Goal: Communication & Community: Answer question/provide support

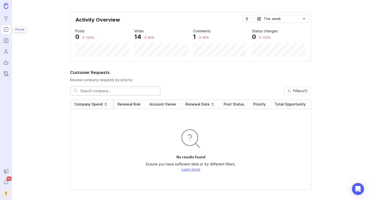
click at [6, 29] on icon "Portal" at bounding box center [6, 30] width 6 height 6
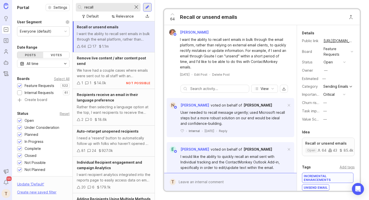
click at [136, 7] on div at bounding box center [136, 7] width 6 height 7
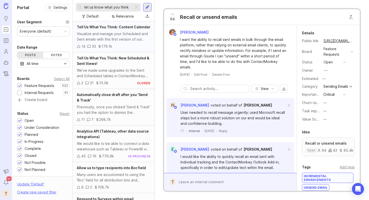
type input "let us know what you think"
click at [115, 38] on div "Visualize and manage your Scheduled and Sent emails with this first version of …" at bounding box center [114, 36] width 74 height 11
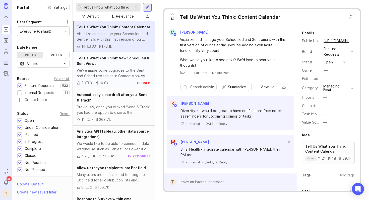
click at [115, 69] on div "We’ve made some upgrades to the Sent and Scheduled tables in ContactMonkey with…" at bounding box center [114, 73] width 74 height 11
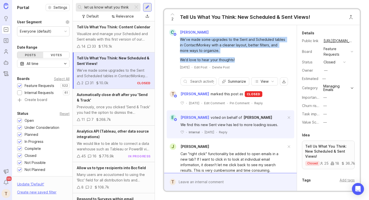
drag, startPoint x: 237, startPoint y: 59, endPoint x: 174, endPoint y: 37, distance: 67.4
click at [174, 37] on div "We’ve made some upgrades to the Sent and Scheduled tables in ContactMonkey with…" at bounding box center [230, 49] width 128 height 27
copy div "We’ve made some upgrades to the Sent and Scheduled tables in ContactMonkey with…"
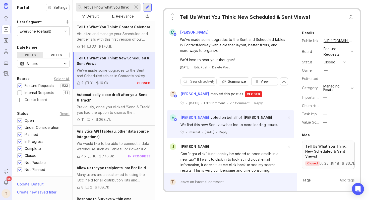
click at [137, 6] on div at bounding box center [136, 7] width 6 height 7
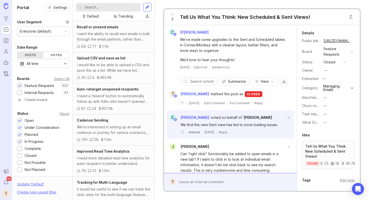
click at [147, 7] on div at bounding box center [147, 7] width 4 height 5
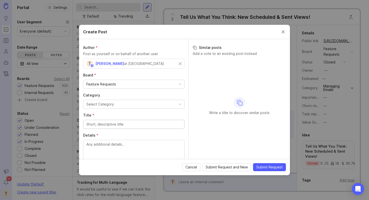
click at [118, 105] on button "Select Category" at bounding box center [133, 104] width 101 height 9
click at [107, 111] on div "Author * Post as yourself or on behalf of another user T Teja Garrido at Contac…" at bounding box center [133, 99] width 109 height 120
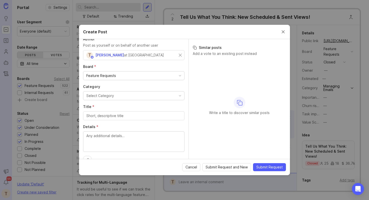
scroll to position [10, 0]
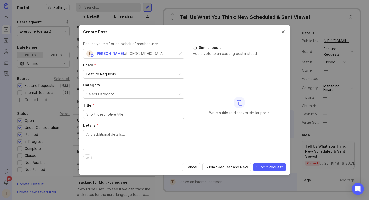
click at [105, 112] on input "Title *" at bounding box center [133, 115] width 95 height 6
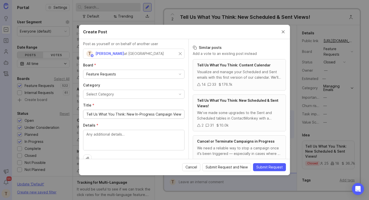
type input "Tell Us What You Think: New In-Progress Campaign View"
click at [102, 135] on textarea "Details *" at bounding box center [133, 140] width 95 height 17
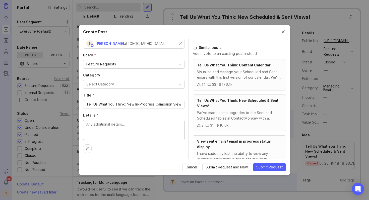
paste textarea "We’ve made some upgrades to the Sent and Scheduled tables in ContactMonkey with…"
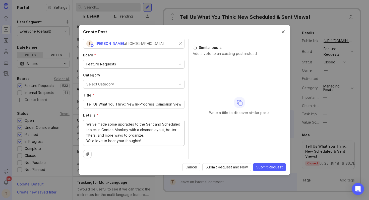
click at [88, 141] on textarea "We’ve made some upgrades to the Sent and Scheduled tables in ContactMonkey with…" at bounding box center [133, 133] width 95 height 22
click at [97, 124] on textarea "We’ve made some upgrades to the Sent and Scheduled tables in ContactMonkey with…" at bounding box center [133, 136] width 95 height 28
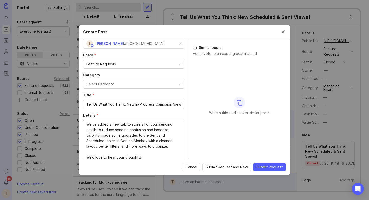
drag, startPoint x: 175, startPoint y: 147, endPoint x: 101, endPoint y: 137, distance: 74.7
click at [101, 137] on textarea "We’ve added a new tab to store all of your sending emails to reduce sending con…" at bounding box center [133, 141] width 95 height 39
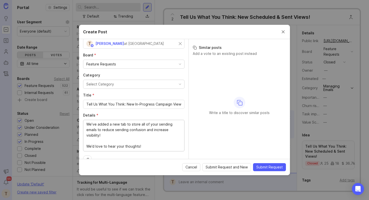
click at [102, 141] on textarea "We’ve added a new tab to store all of your sending emails to reduce sending con…" at bounding box center [133, 136] width 95 height 28
click at [110, 137] on textarea "We’ve added a new tab to store all of your sending emails to reduce sending con…" at bounding box center [133, 136] width 95 height 28
drag, startPoint x: 150, startPoint y: 150, endPoint x: 83, endPoint y: 123, distance: 72.4
click at [83, 123] on div "We’ve added a new tab to store all of your sending emails to reduce sending con…" at bounding box center [133, 136] width 101 height 32
click at [127, 128] on textarea "We’ve added a new tab to store all of your sending emails to reduce sending con…" at bounding box center [133, 136] width 95 height 28
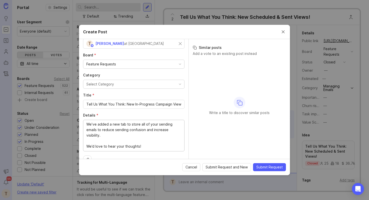
click at [127, 128] on textarea "We’ve added a new tab to store all of your sending emails to reduce sending con…" at bounding box center [133, 136] width 95 height 28
click at [149, 140] on textarea "We’ve added a new tab to store all of your sending emails to reduce sending con…" at bounding box center [133, 136] width 95 height 28
drag, startPoint x: 149, startPoint y: 145, endPoint x: 85, endPoint y: 126, distance: 66.7
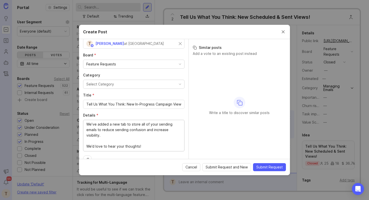
click at [85, 126] on div "We’ve added a new tab to store all of your sending emails to reduce sending con…" at bounding box center [133, 136] width 101 height 32
click at [158, 125] on textarea "We’ve added a new tab to store all of your sending emails to reduce sending con…" at bounding box center [133, 136] width 95 height 28
click at [156, 125] on textarea "We’ve added a new tab to store all of your sending emails to reduce sending con…" at bounding box center [133, 136] width 95 height 28
drag, startPoint x: 152, startPoint y: 144, endPoint x: 83, endPoint y: 124, distance: 71.9
click at [83, 124] on div "Author * Post as yourself or on behalf of another user T Teja Garrido at Contac…" at bounding box center [133, 99] width 109 height 120
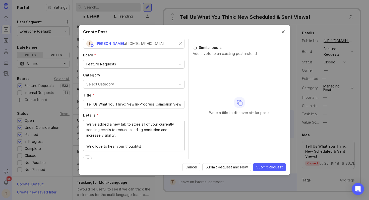
click at [110, 130] on textarea "We’ve added a new tab to store all of your currently sending emails to reduce s…" at bounding box center [133, 136] width 95 height 28
click at [118, 124] on textarea "We’ve added a new tab to store all of your currently sending emails to reduce s…" at bounding box center [133, 136] width 95 height 28
click at [120, 124] on textarea "We’ve added a new In-Progress tab to store all of your currently sending emails…" at bounding box center [133, 136] width 95 height 28
drag, startPoint x: 143, startPoint y: 147, endPoint x: 69, endPoint y: 114, distance: 81.1
click at [118, 131] on textarea "We’ve added a new "In-Progress" tab to store all of your currently sending emai…" at bounding box center [133, 136] width 95 height 28
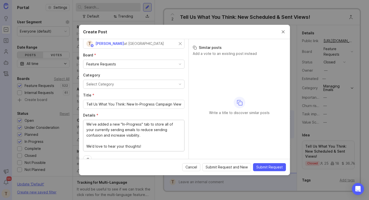
click at [118, 131] on textarea "We’ve added a new "In-Progress" tab to store all of your currently sending emai…" at bounding box center [133, 136] width 95 height 28
drag, startPoint x: 144, startPoint y: 148, endPoint x: 81, endPoint y: 124, distance: 66.7
click at [81, 124] on div "Author * Post as yourself or on behalf of another user T Teja Garrido at Contac…" at bounding box center [133, 99] width 109 height 120
paste textarea "To help you track your sending and reduce confusion, we've added a new "In-Prog…"
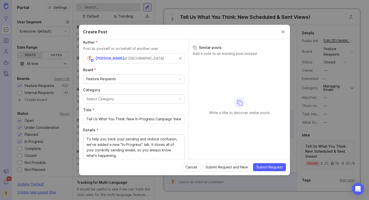
scroll to position [2, 0]
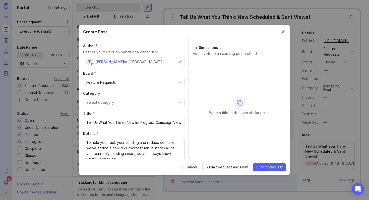
click at [143, 83] on div "Feature Requests" at bounding box center [133, 82] width 101 height 9
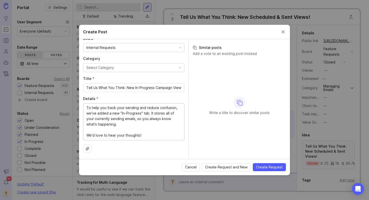
type textarea "To help you track your sending and reduce confusion, we've added a new "In-Prog…"
click at [163, 155] on div "Author * Post as yourself or on behalf of another user T Teja Garrido at Contac…" at bounding box center [133, 99] width 109 height 120
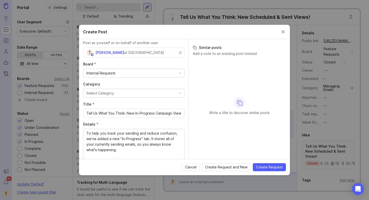
scroll to position [0, 0]
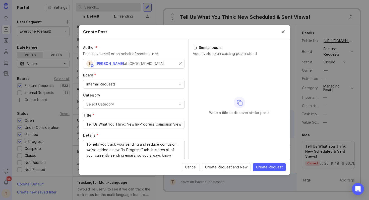
click at [136, 84] on div "Internal Requests" at bounding box center [133, 84] width 101 height 9
click at [135, 83] on div "Internal Requests" at bounding box center [133, 84] width 101 height 9
click at [132, 88] on div "Internal Requests" at bounding box center [133, 84] width 101 height 9
click at [136, 81] on div "Internal Requests" at bounding box center [133, 84] width 101 height 9
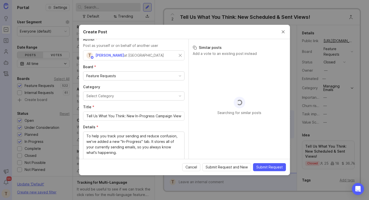
scroll to position [9, 0]
click at [163, 114] on input "Tell Us What You Think: New In-Progress Campaign View" at bounding box center [133, 116] width 95 height 6
type input "Tell Us What You Think: New In-Progress Emails View"
click at [269, 165] on span "Submit Request" at bounding box center [269, 167] width 26 height 5
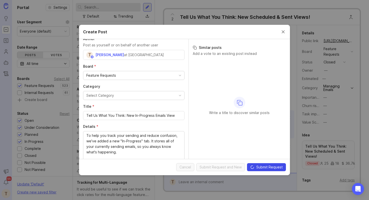
scroll to position [112, 0]
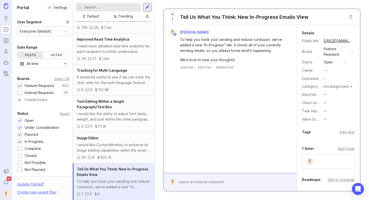
click at [263, 81] on div "T Teja Garrido To help you track your sending and reduce confusion, we've added…" at bounding box center [230, 99] width 132 height 148
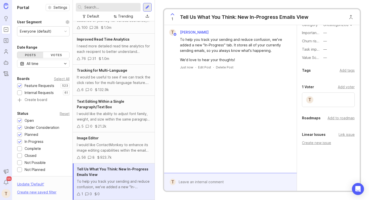
scroll to position [0, 0]
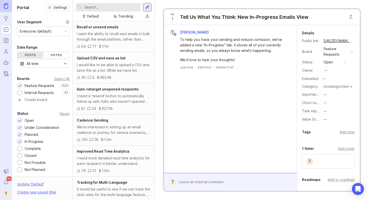
scroll to position [112, 0]
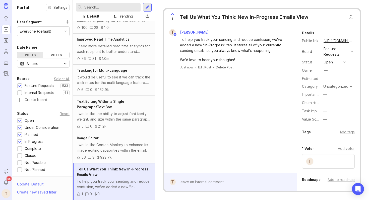
click at [3, 193] on div "T" at bounding box center [6, 193] width 9 height 9
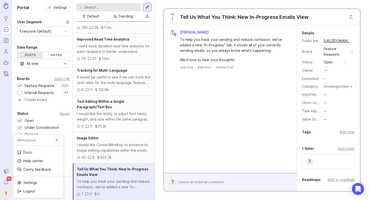
click at [3, 193] on div "T" at bounding box center [6, 193] width 9 height 9
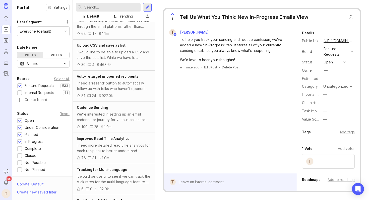
scroll to position [0, 0]
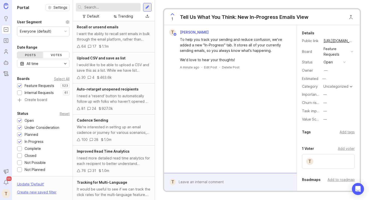
click at [242, 20] on div "Tell Us What You Think: New In-Progress Emails View" at bounding box center [244, 17] width 128 height 7
click at [244, 16] on div "Tell Us What You Think: New In-Progress Emails View" at bounding box center [244, 17] width 128 height 7
click at [243, 16] on div "Tell Us What You Think: New In-Progress Emails View" at bounding box center [244, 17] width 128 height 7
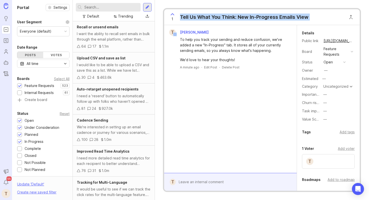
click at [243, 16] on div "Tell Us What You Think: New In-Progress Emails View" at bounding box center [244, 17] width 128 height 7
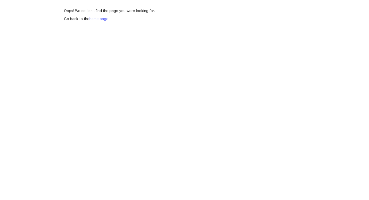
click at [99, 21] on span "Go back to the home page ." at bounding box center [184, 19] width 241 height 6
click at [100, 18] on link "home page" at bounding box center [98, 19] width 19 height 5
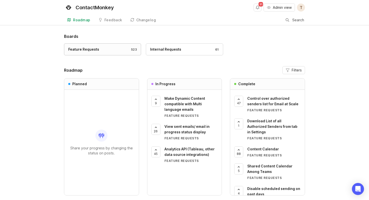
click at [122, 49] on div "Feature Requests 523" at bounding box center [102, 50] width 68 height 6
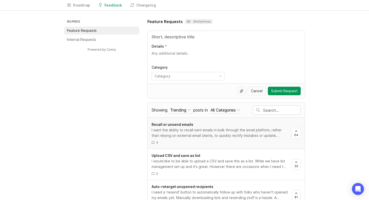
scroll to position [16, 0]
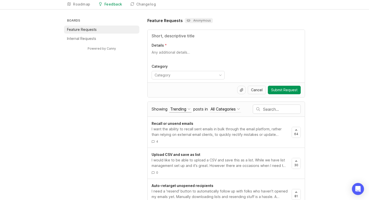
click at [187, 107] on button "Trending" at bounding box center [180, 109] width 22 height 7
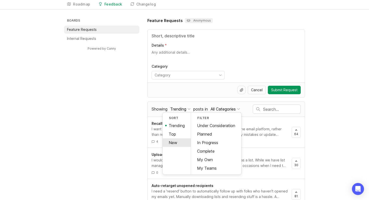
click at [184, 140] on div "New" at bounding box center [177, 142] width 28 height 9
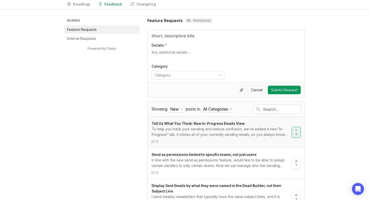
click at [208, 125] on span "Tell Us What You Think: New In-Progress Emails View" at bounding box center [197, 123] width 93 height 4
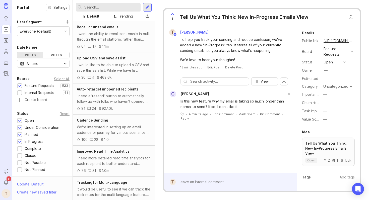
scroll to position [112, 0]
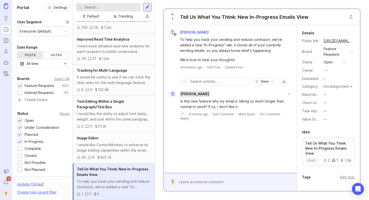
click at [190, 93] on span "[PERSON_NAME]" at bounding box center [194, 94] width 29 height 4
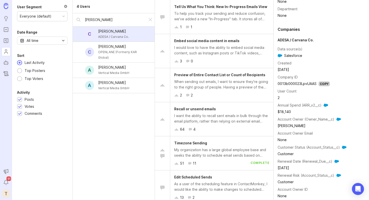
scroll to position [518, 0]
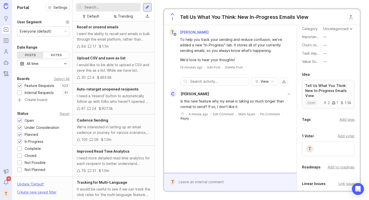
click at [184, 119] on div "Reply" at bounding box center [184, 118] width 9 height 4
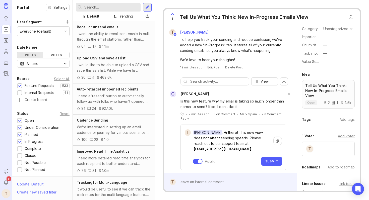
click at [234, 133] on textarea "[PERSON_NAME]: Hi there! This new view does not affect sending speeds. Please r…" at bounding box center [232, 141] width 83 height 26
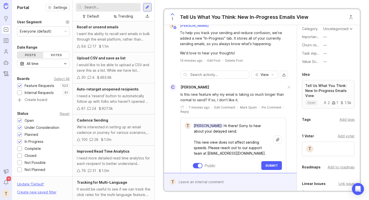
scroll to position [16, 0]
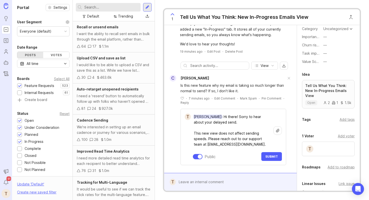
click at [253, 143] on textarea "[PERSON_NAME]: Hi there! Sorry to hear about your delayed send. This new view d…" at bounding box center [232, 130] width 83 height 37
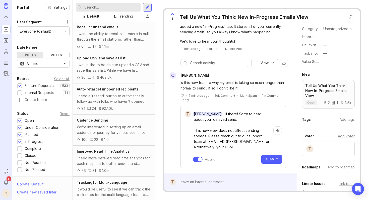
scroll to position [21, 0]
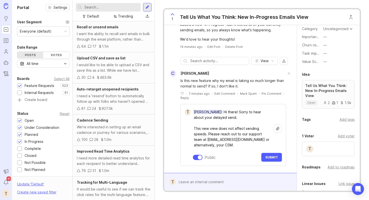
drag, startPoint x: 249, startPoint y: 145, endPoint x: 247, endPoint y: 140, distance: 5.3
click at [247, 140] on textarea "[PERSON_NAME]: Hi there! Sorry to hear about your delayed send. This new view d…" at bounding box center [232, 128] width 83 height 43
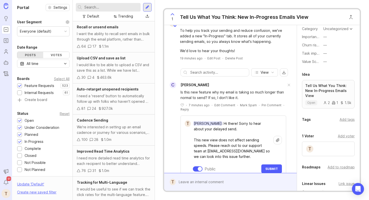
scroll to position [9, 0]
drag, startPoint x: 224, startPoint y: 130, endPoint x: 203, endPoint y: 129, distance: 21.3
click at [203, 129] on textarea "[PERSON_NAME]: Hi there! Sorry to hear about your delayed send. This new view d…" at bounding box center [232, 140] width 83 height 43
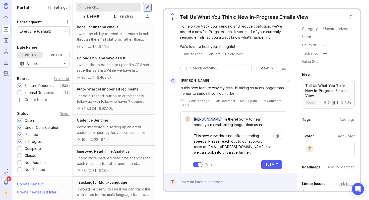
scroll to position [15, 0]
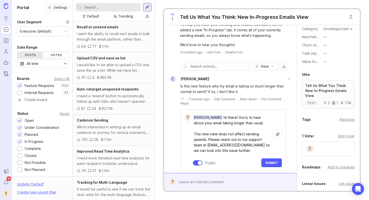
click at [206, 140] on textarea "[PERSON_NAME]: Hi there! Sorry to hear about your email taking longer than usua…" at bounding box center [232, 134] width 83 height 43
click at [233, 132] on textarea "[PERSON_NAME]: Hi there! Sorry to hear about your email taking longer than usua…" at bounding box center [232, 134] width 83 height 43
drag, startPoint x: 240, startPoint y: 152, endPoint x: 218, endPoint y: 119, distance: 39.6
click at [218, 119] on textarea "[PERSON_NAME]: Hi there! Sorry to hear about your email taking longer than usua…" at bounding box center [232, 134] width 83 height 43
click at [236, 156] on div "[PERSON_NAME] : Hi there! Sorry to hear about your email taking longer than usu…" at bounding box center [236, 140] width 91 height 54
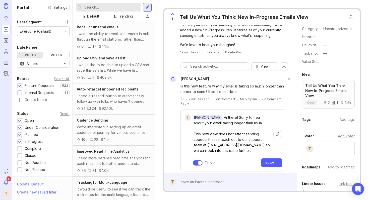
drag, startPoint x: 239, startPoint y: 150, endPoint x: 219, endPoint y: 118, distance: 37.8
click at [219, 118] on textarea "[PERSON_NAME]: Hi there! Sorry to hear about your email taking longer than usua…" at bounding box center [232, 134] width 83 height 43
paste textarea "Hi there! We're sorry to hear about the delay with your email. The new view doe…"
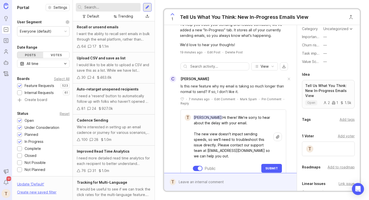
scroll to position [0, 0]
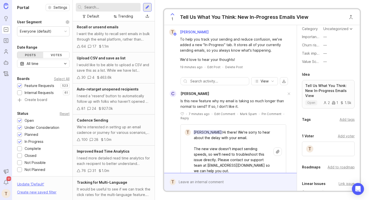
click at [222, 132] on textarea "[PERSON_NAME]:Hi there! We're sorry to hear about the delay with your email. Th…" at bounding box center [232, 152] width 83 height 48
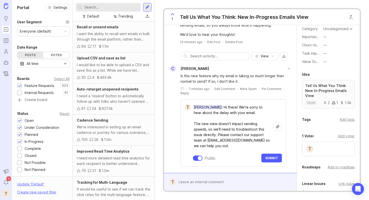
scroll to position [27, 0]
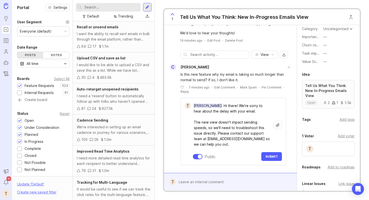
type textarea "[PERSON_NAME]: Hi there! We're sorry to hear about the delay with your email. T…"
click at [269, 154] on button "Submit" at bounding box center [271, 156] width 21 height 9
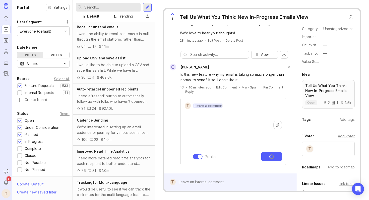
scroll to position [13, 0]
